Goal: Information Seeking & Learning: Learn about a topic

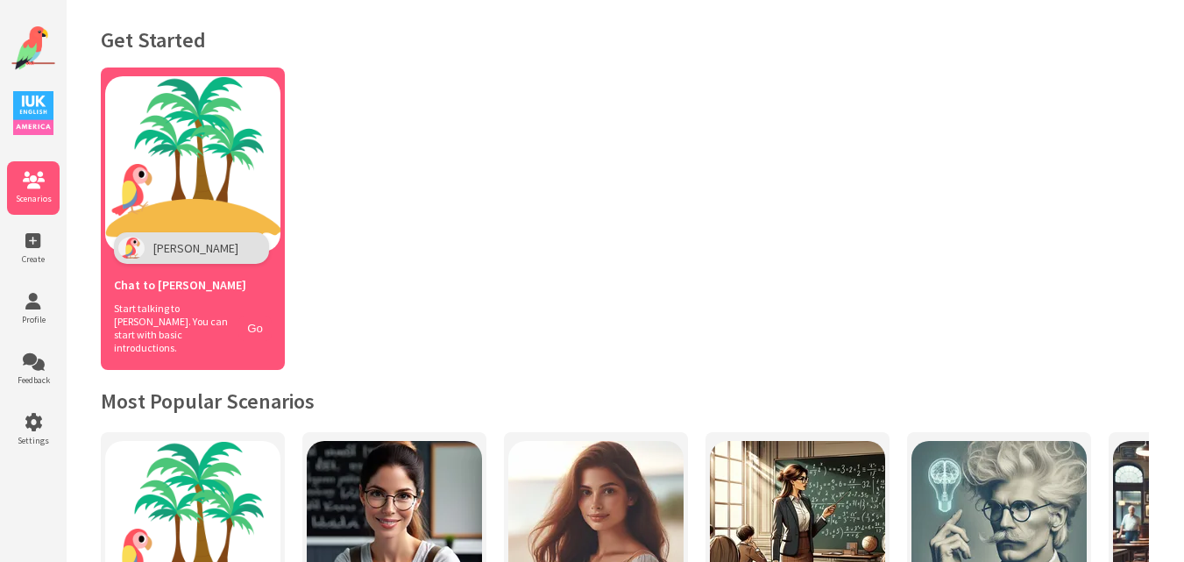
click at [253, 293] on div "Chat to Polly" at bounding box center [193, 283] width 158 height 38
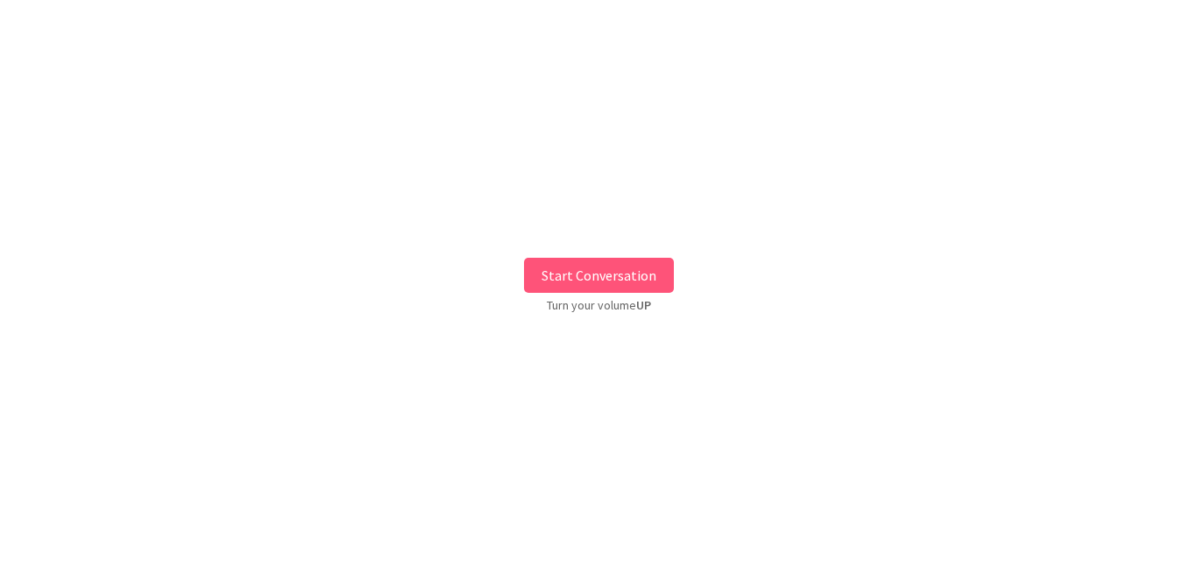
click at [553, 259] on button "Start Conversation" at bounding box center [599, 275] width 150 height 35
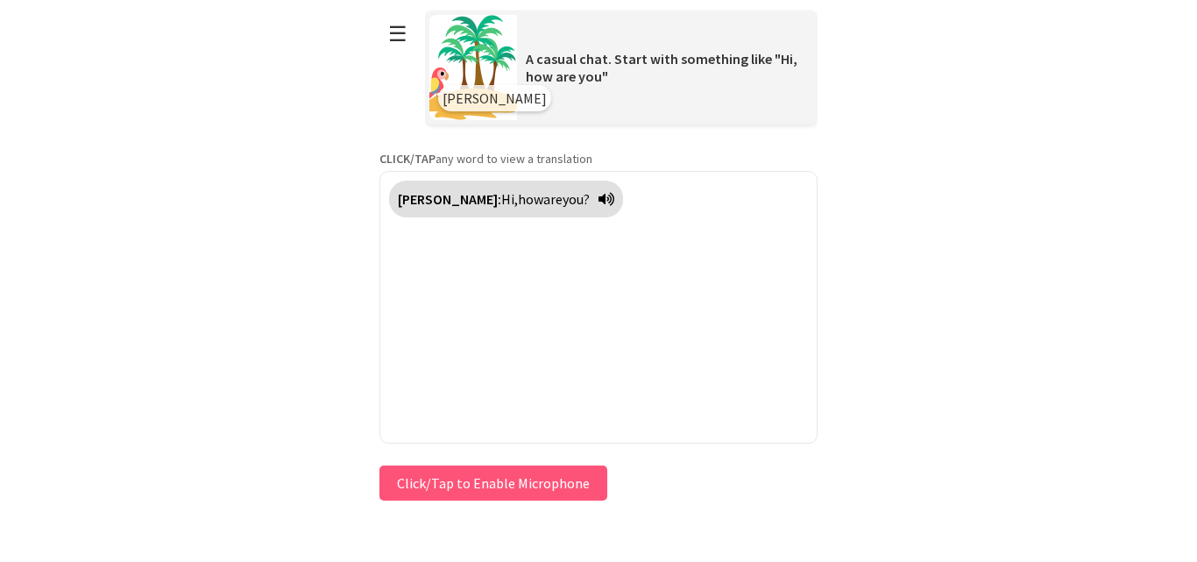
click at [476, 488] on button "Click/Tap to Enable Microphone" at bounding box center [494, 482] width 228 height 35
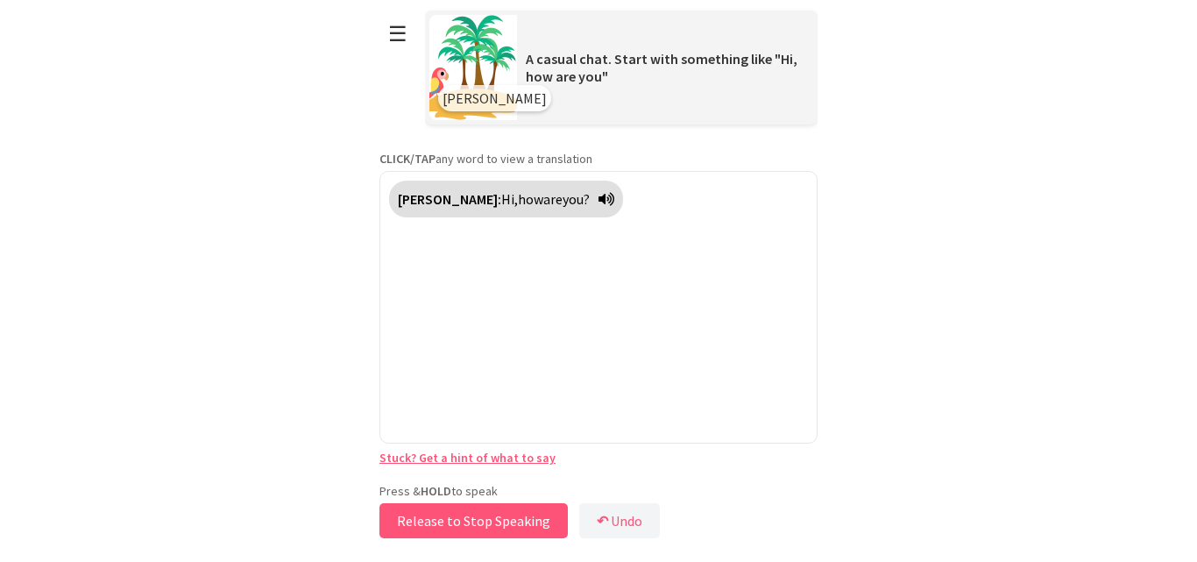
click at [484, 513] on button "Release to Stop Speaking" at bounding box center [474, 520] width 188 height 35
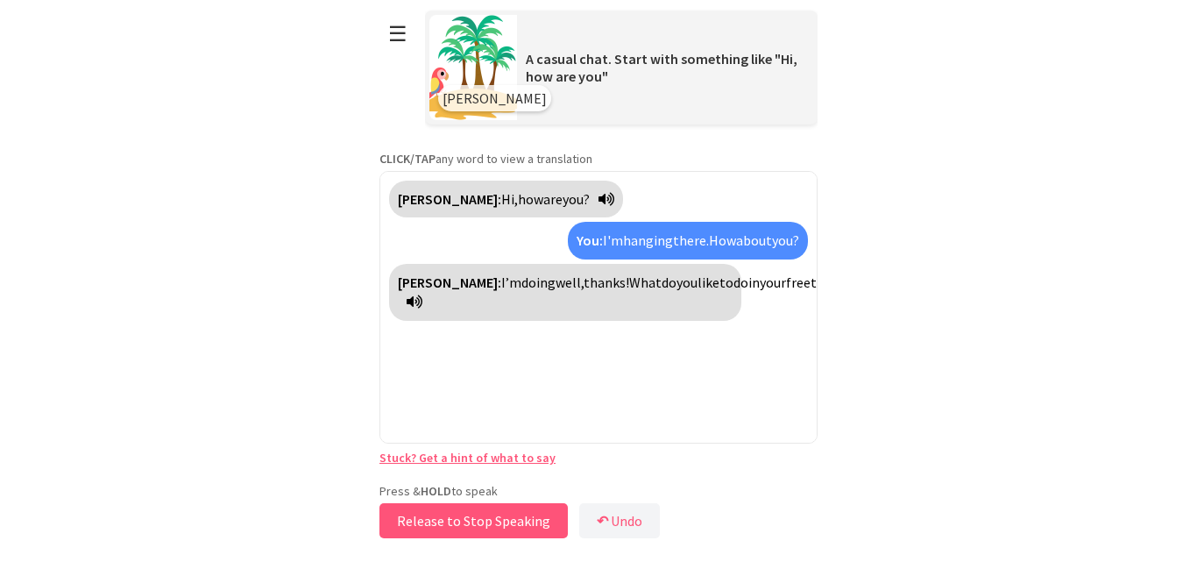
click at [484, 513] on button "Release to Stop Speaking" at bounding box center [474, 520] width 188 height 35
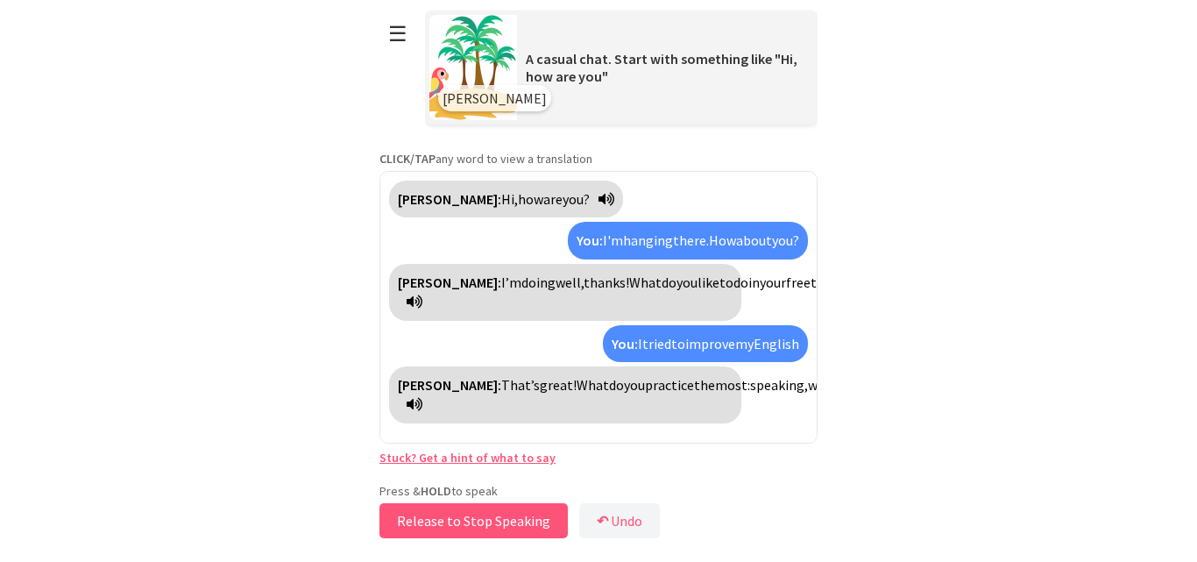
click at [484, 513] on button "Release to Stop Speaking" at bounding box center [474, 520] width 188 height 35
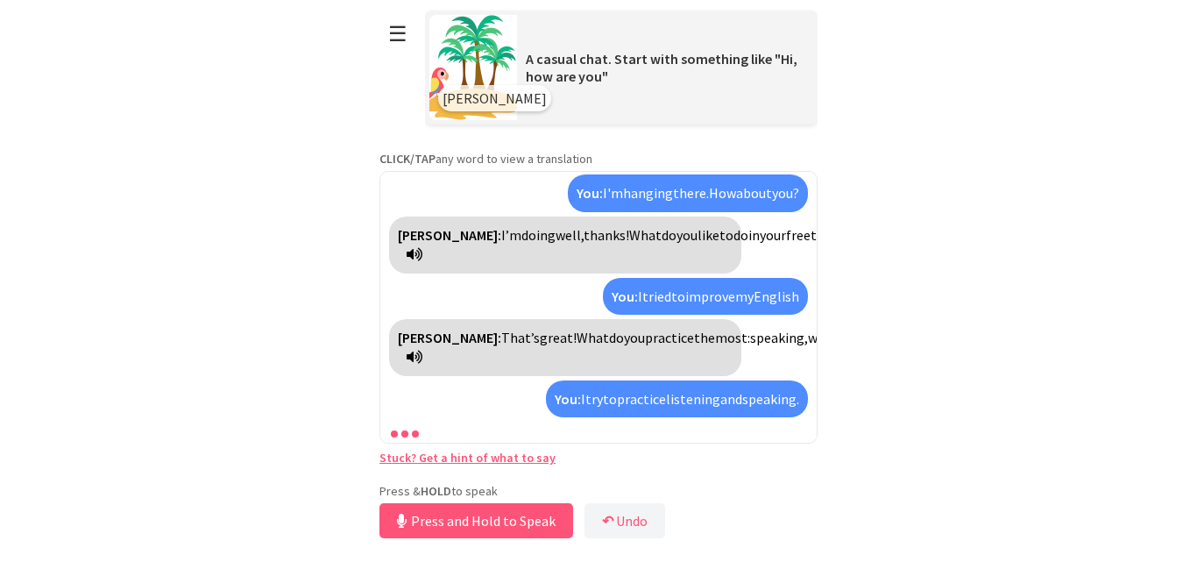
scroll to position [88, 0]
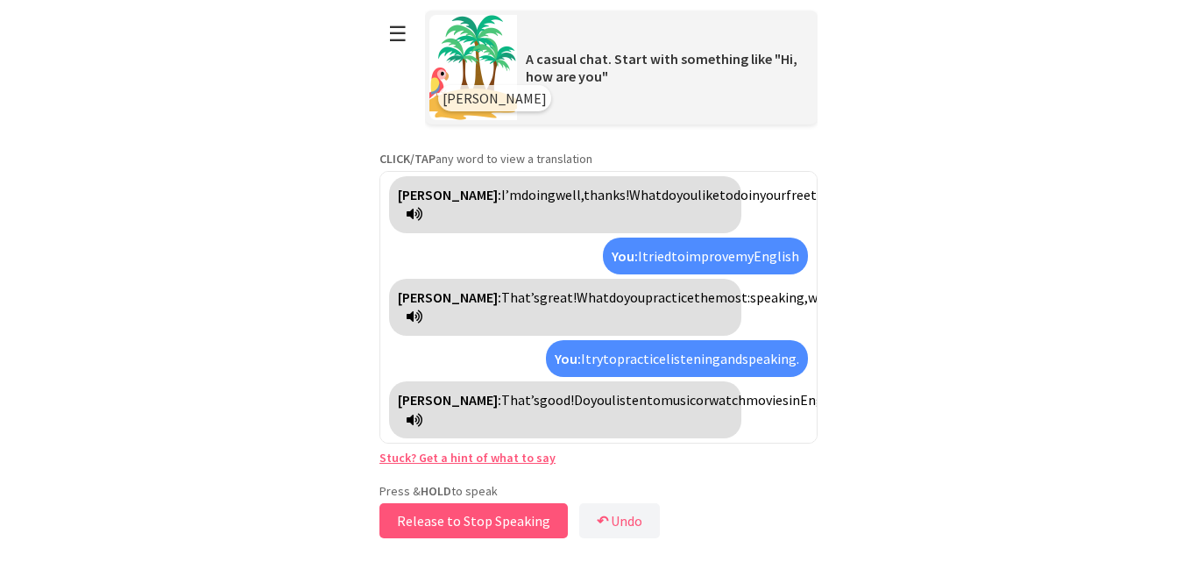
click at [484, 513] on button "Release to Stop Speaking" at bounding box center [474, 520] width 188 height 35
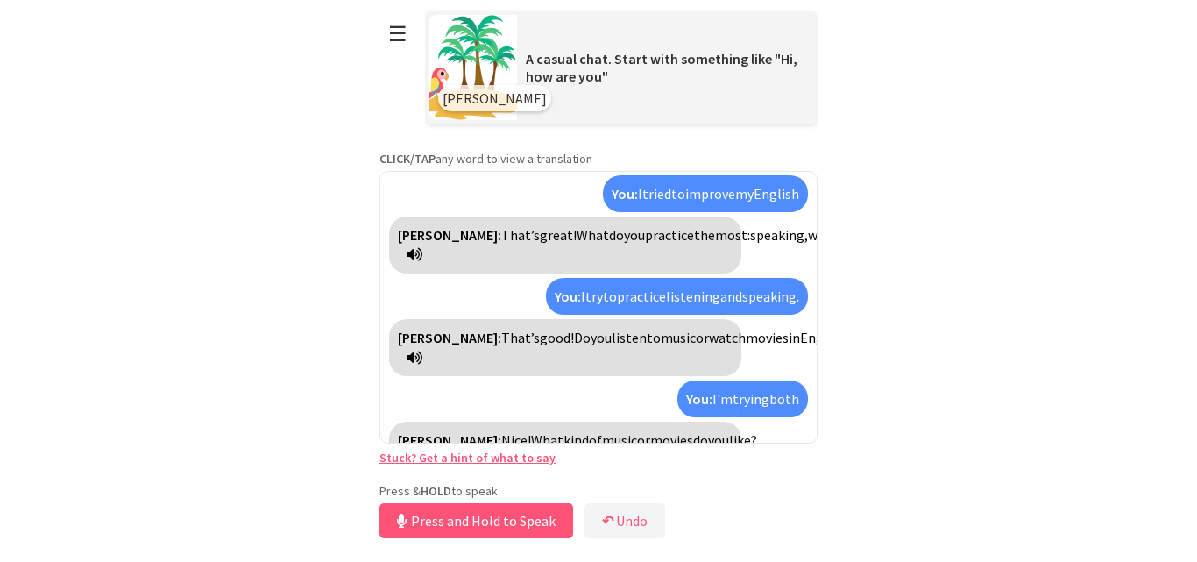
scroll to position [190, 0]
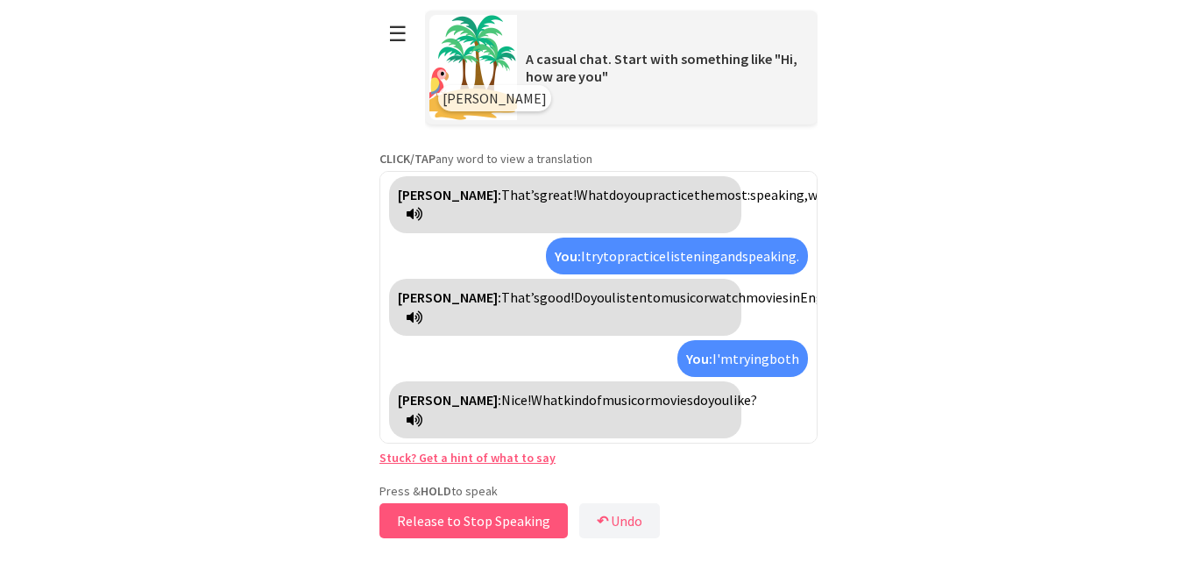
click at [484, 513] on button "Release to Stop Speaking" at bounding box center [474, 520] width 188 height 35
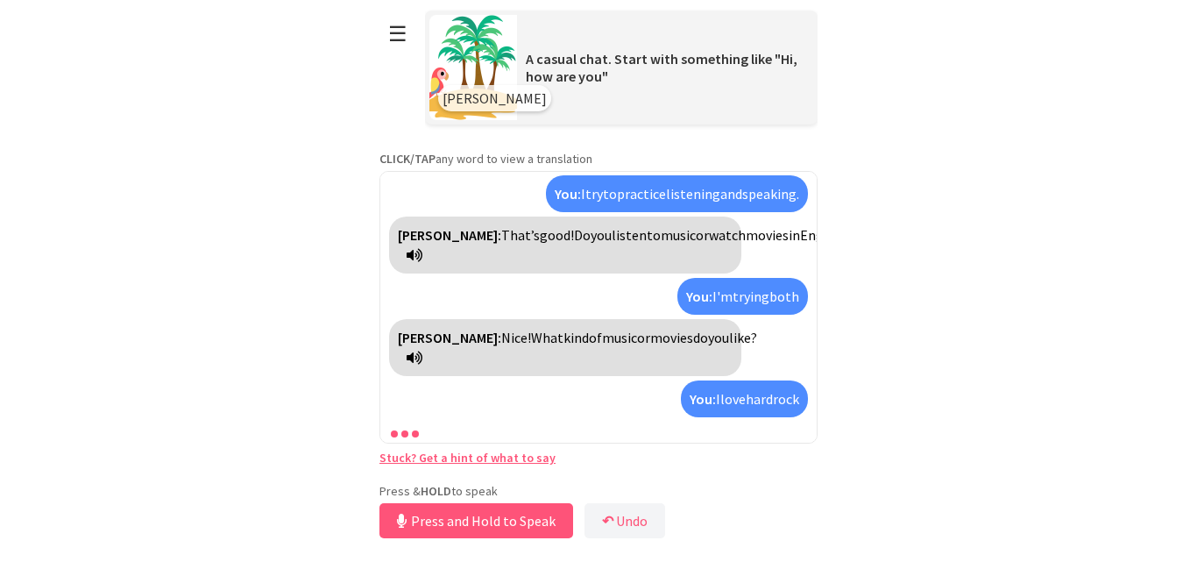
scroll to position [293, 0]
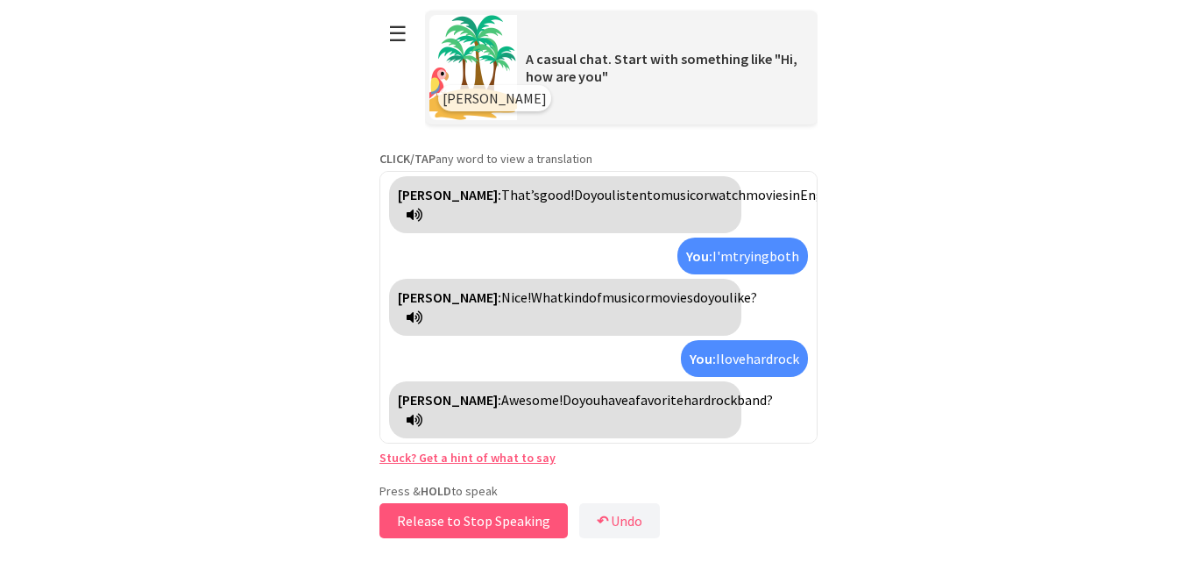
click at [484, 513] on button "Release to Stop Speaking" at bounding box center [474, 520] width 188 height 35
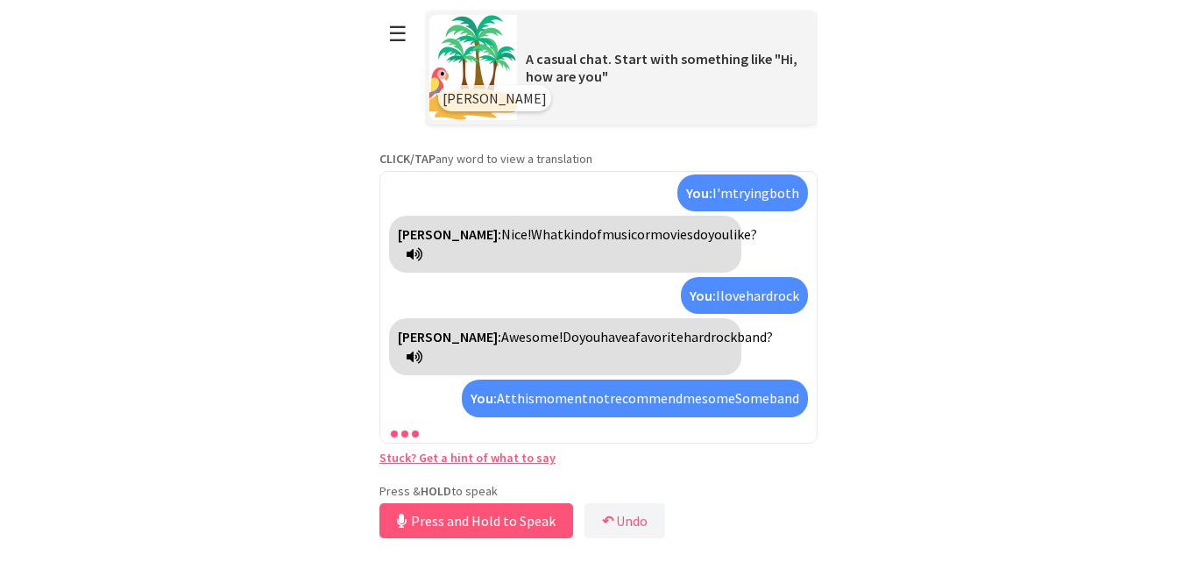
scroll to position [572, 0]
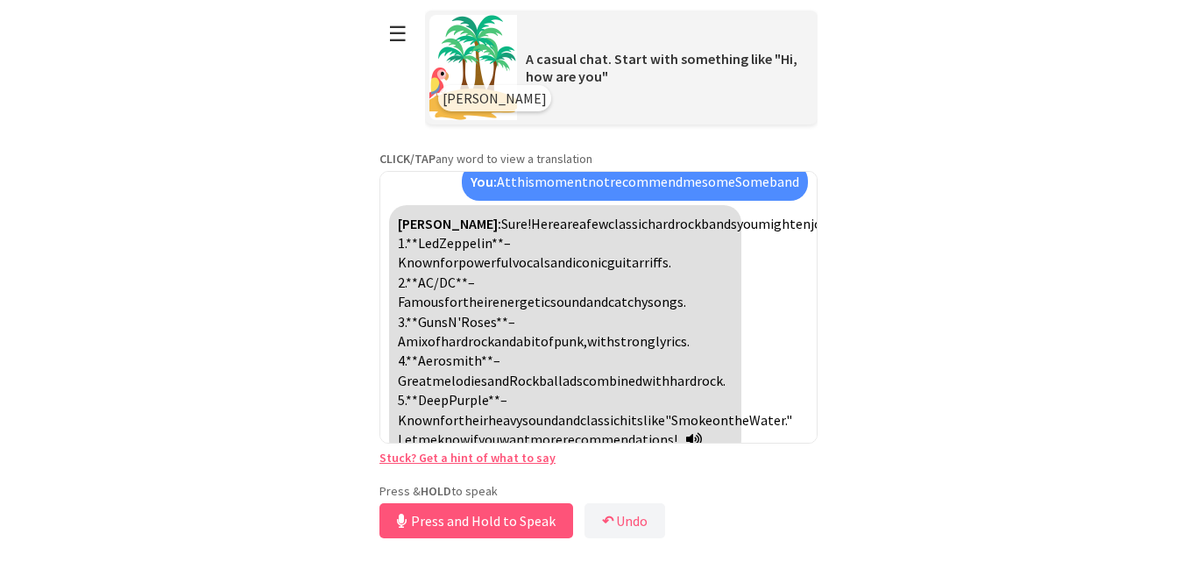
click at [465, 461] on link "Stuck? Get a hint of what to say" at bounding box center [468, 458] width 176 height 16
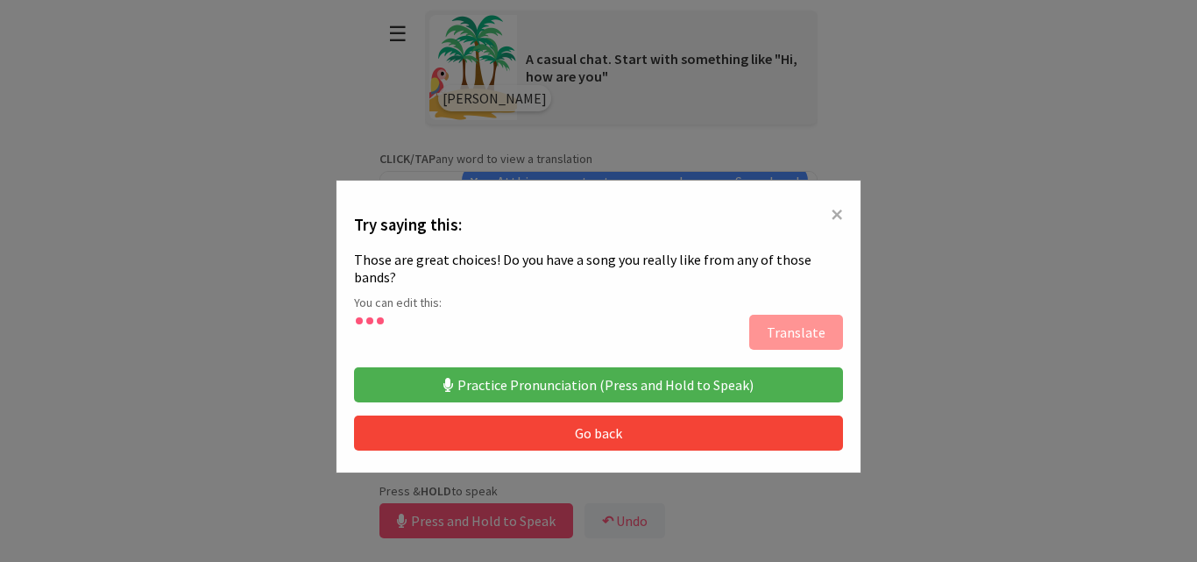
type textarea "**********"
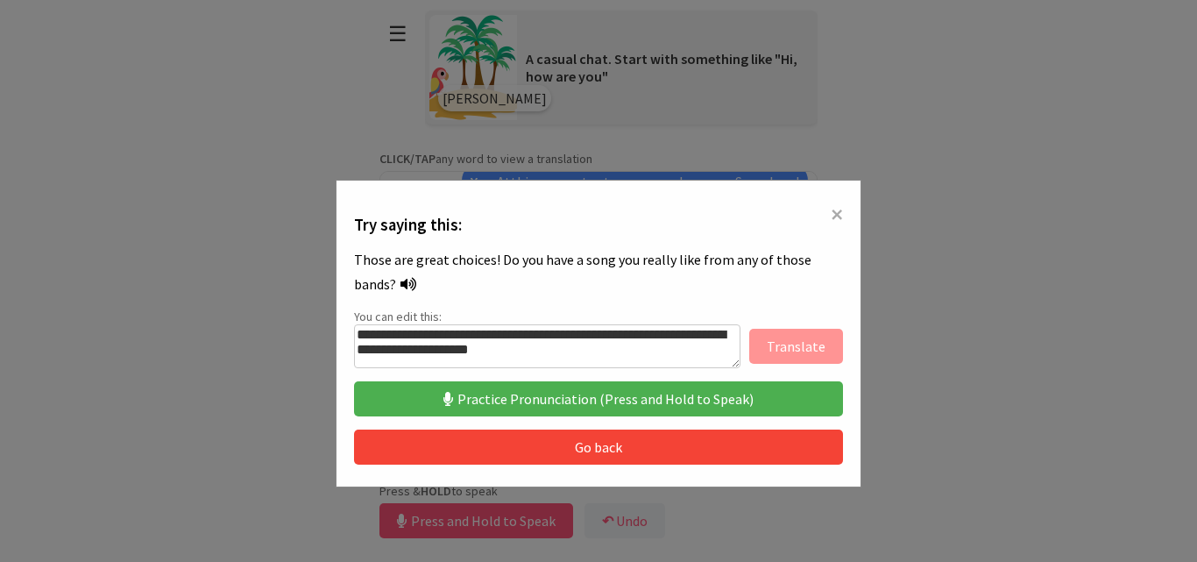
click at [692, 395] on button "Practice Pronunciation (Press and Hold to Speak)" at bounding box center [598, 398] width 489 height 35
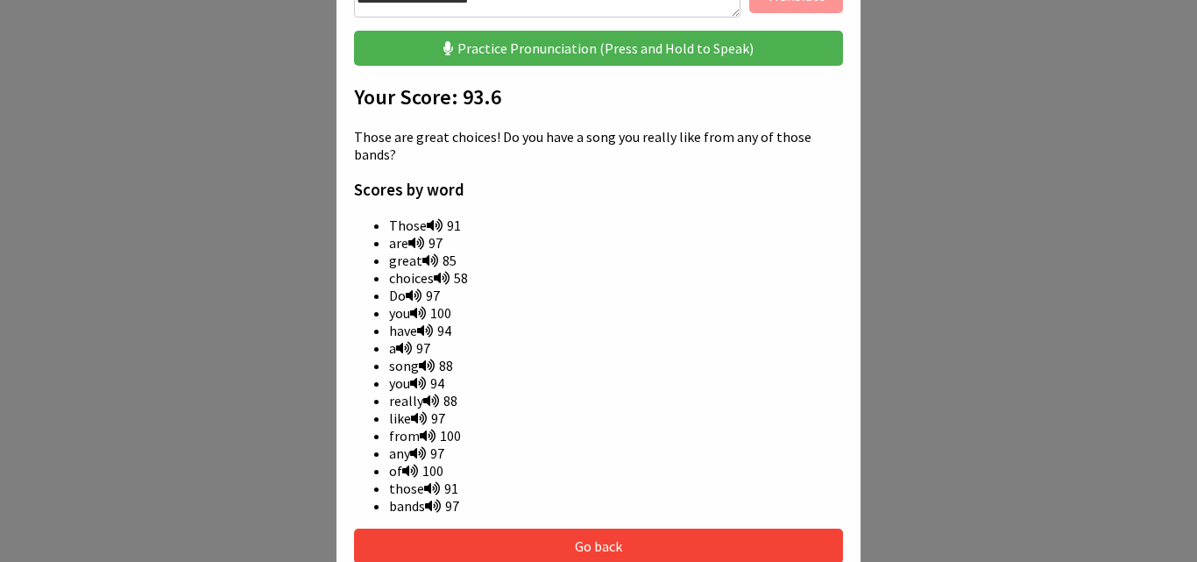
scroll to position [353, 0]
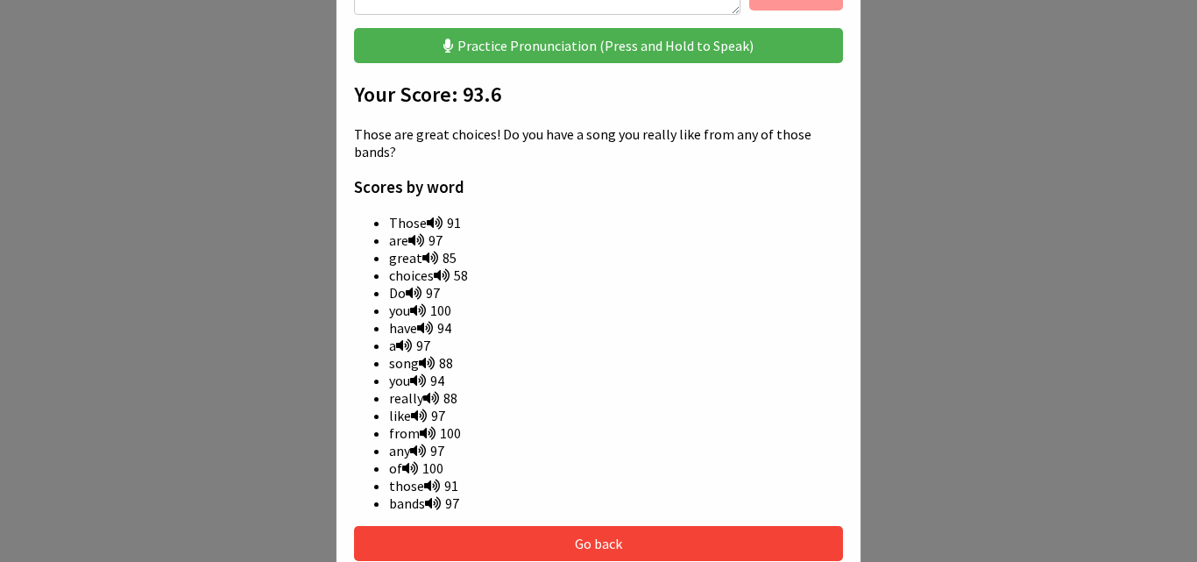
click at [444, 268] on icon at bounding box center [442, 275] width 16 height 14
click at [437, 268] on icon at bounding box center [442, 275] width 16 height 14
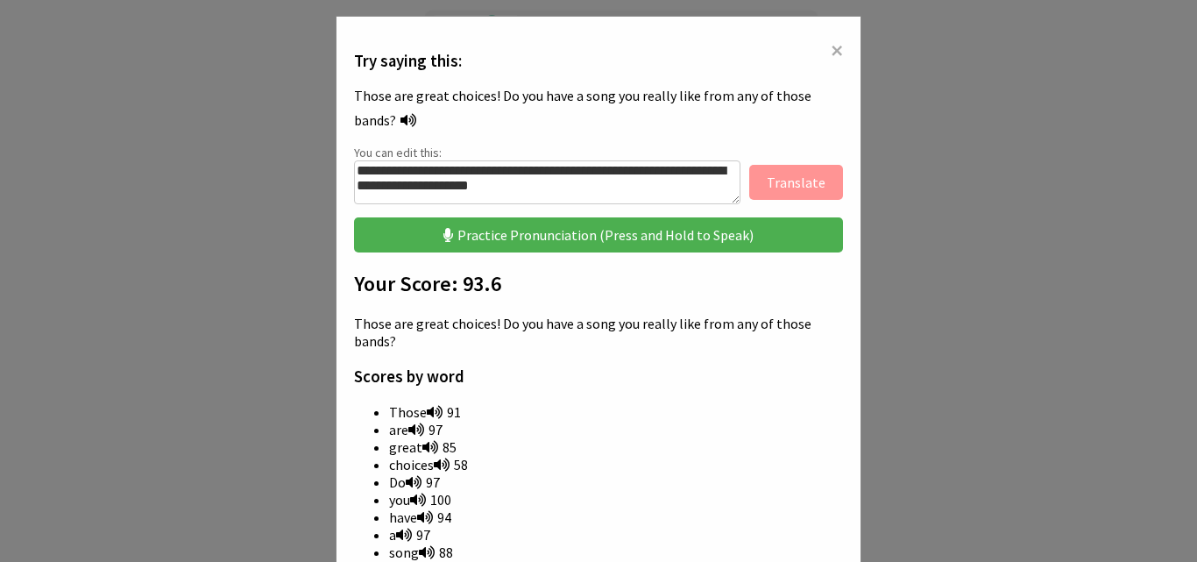
scroll to position [98, 0]
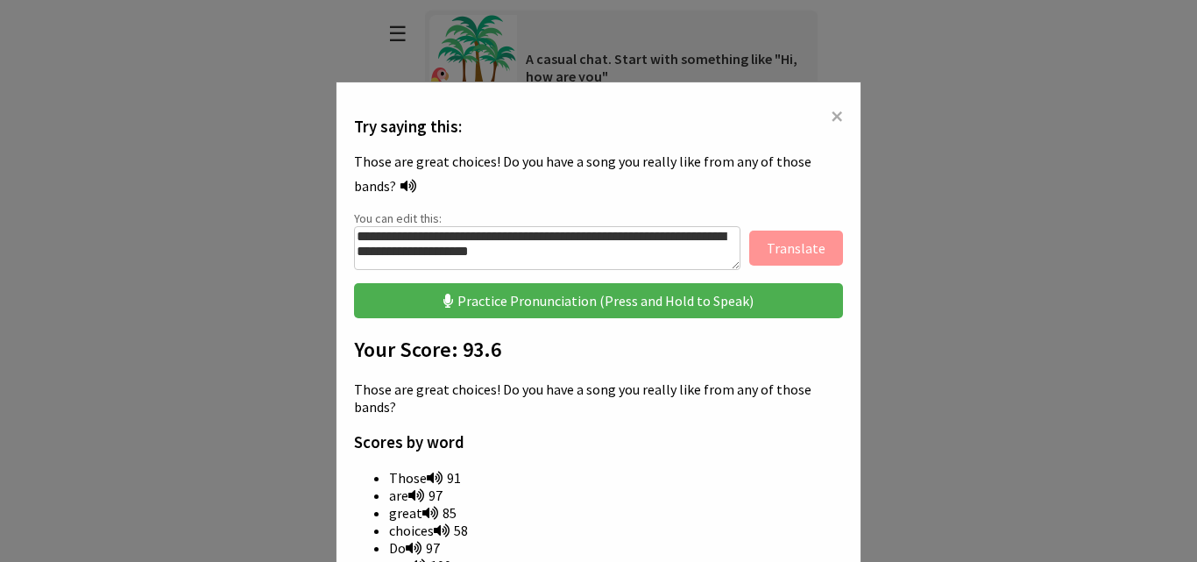
click at [543, 305] on button "Practice Pronunciation (Press and Hold to Speak)" at bounding box center [598, 300] width 489 height 35
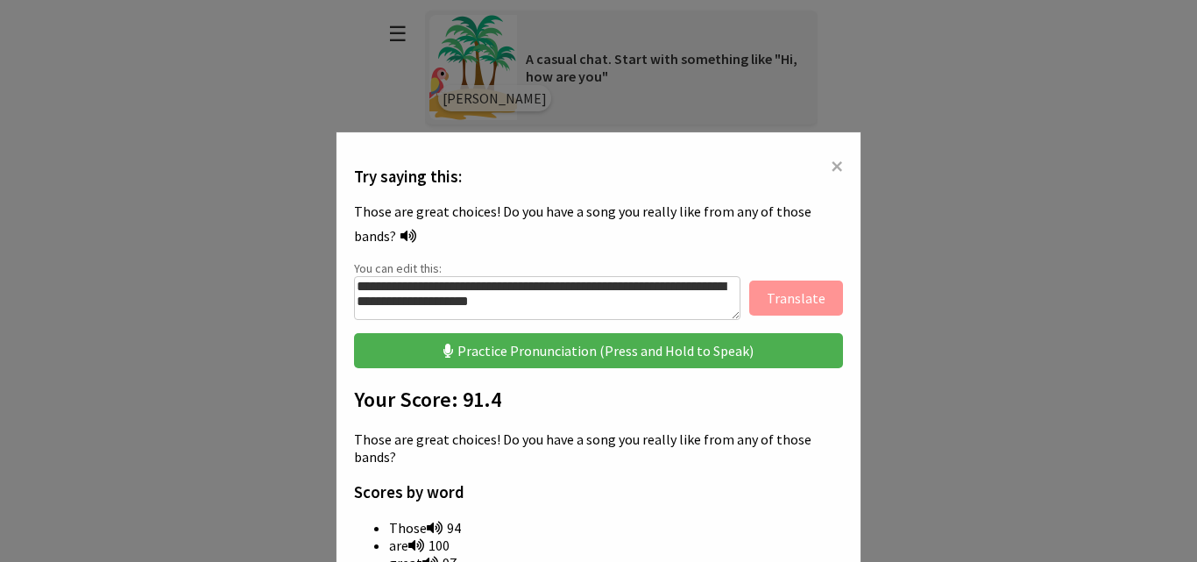
scroll to position [32, 0]
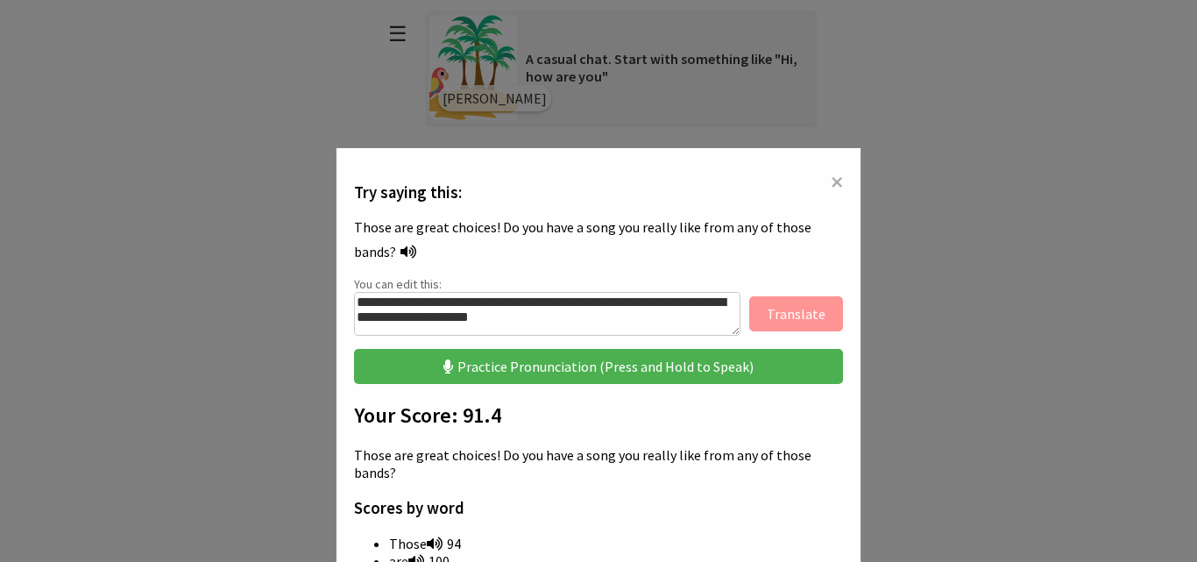
click at [506, 376] on button "Practice Pronunciation (Press and Hold to Speak)" at bounding box center [598, 366] width 489 height 35
click at [580, 380] on button "Practice Pronunciation (Press and Hold to Speak)" at bounding box center [598, 366] width 489 height 35
click at [565, 363] on button "Practice Pronunciation (Press and Hold to Speak)" at bounding box center [598, 366] width 489 height 35
click at [833, 181] on span "×" at bounding box center [837, 182] width 12 height 32
